Goal: Task Accomplishment & Management: Use online tool/utility

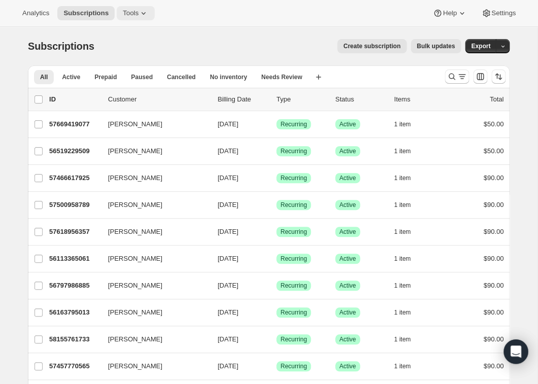
click at [145, 9] on icon at bounding box center [143, 13] width 10 height 10
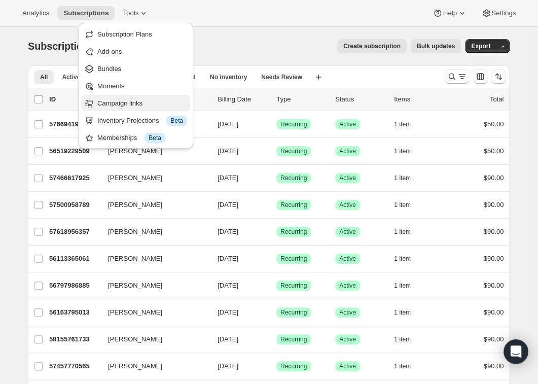
click at [121, 100] on span "Campaign links" at bounding box center [119, 103] width 45 height 8
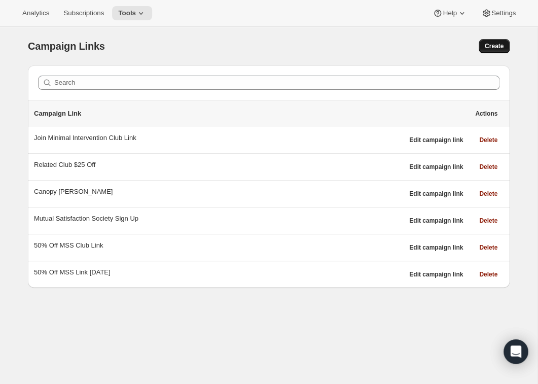
click at [495, 43] on button "Create" at bounding box center [494, 46] width 31 height 14
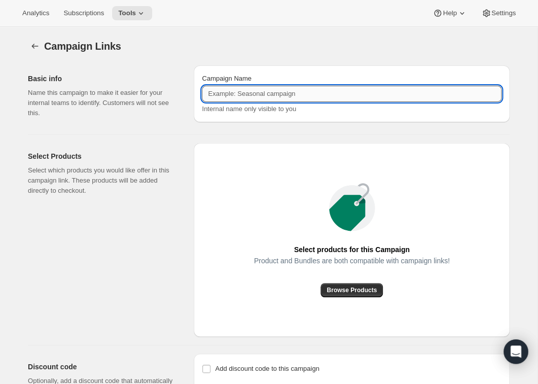
click at [229, 91] on input "Campaign Name" at bounding box center [352, 94] width 300 height 16
type input "Canopy Renewal"
click at [351, 292] on span "Browse Products" at bounding box center [352, 290] width 50 height 8
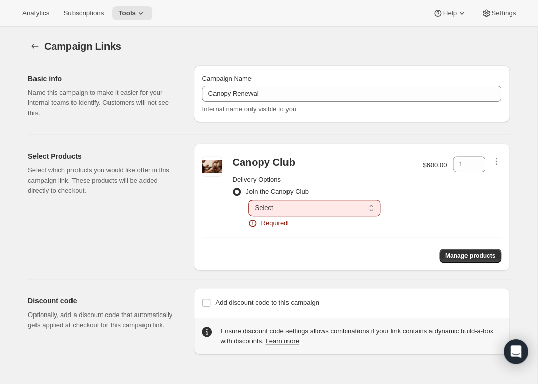
select select "gid://shopify/SellingPlan/1767145541"
click option "Renews every 1 year" at bounding box center [0, 0] width 0 height 0
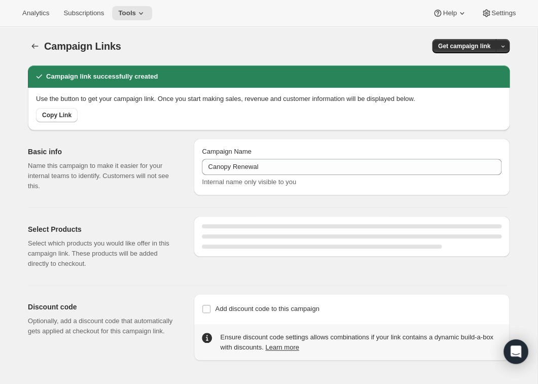
select select "gid://shopify/SellingPlan/1767145541"
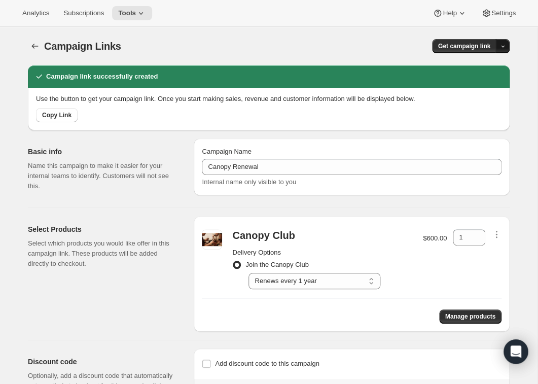
click at [502, 46] on icon "button" at bounding box center [503, 46] width 7 height 7
click at [485, 69] on span "Copy Link" at bounding box center [488, 67] width 29 height 8
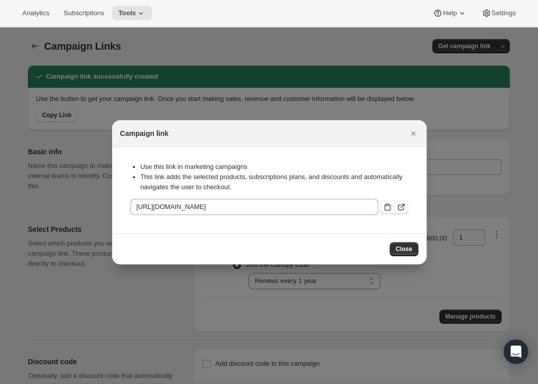
click at [402, 206] on icon ":r7c:" at bounding box center [402, 205] width 4 height 4
click at [389, 206] on icon ":r7c:" at bounding box center [387, 207] width 10 height 10
